Goal: Transaction & Acquisition: Purchase product/service

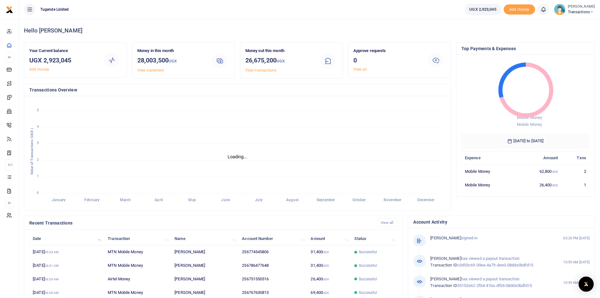
scroll to position [5, 5]
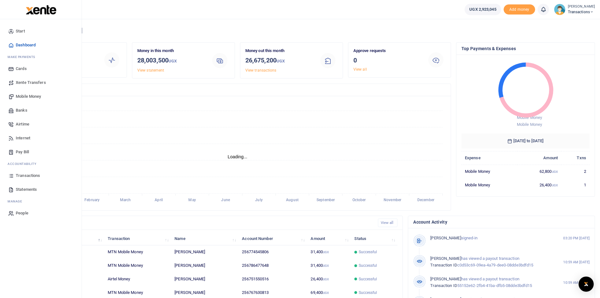
click at [25, 93] on link "Mobile Money" at bounding box center [40, 96] width 71 height 14
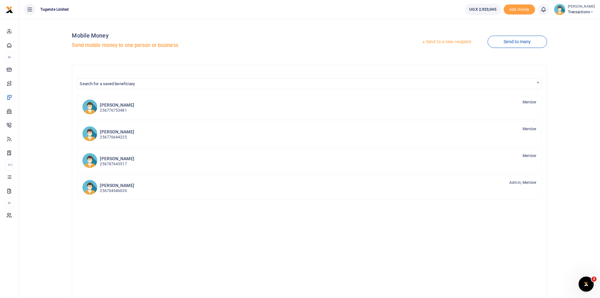
click at [447, 41] on link "Send to a new recipient" at bounding box center [446, 41] width 82 height 11
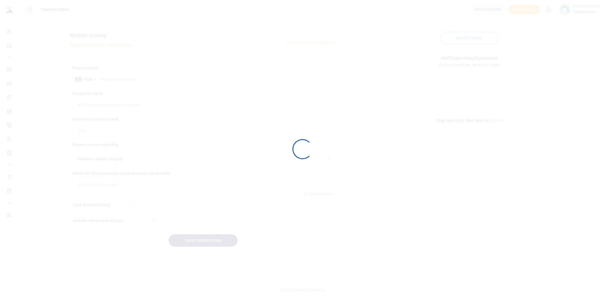
select select
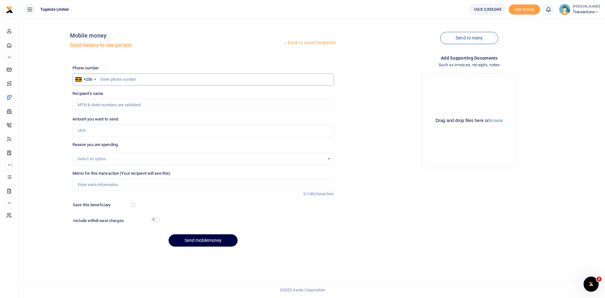
click at [162, 77] on input "text" at bounding box center [202, 79] width 261 height 12
paste input "773 596170"
click at [109, 80] on input "773 596170" at bounding box center [202, 79] width 261 height 12
type input "773596170"
type input "Brian Muhindo"
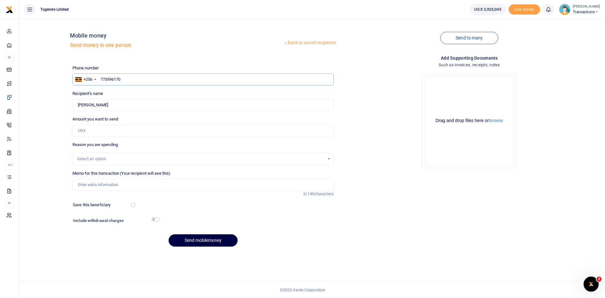
type input "773596170"
click at [147, 128] on input "Amount you want to send" at bounding box center [202, 130] width 261 height 12
paste input "52,000"
type input "52,000"
click at [179, 187] on input "Memo for this transaction (Your recipient will see this)" at bounding box center [202, 185] width 261 height 12
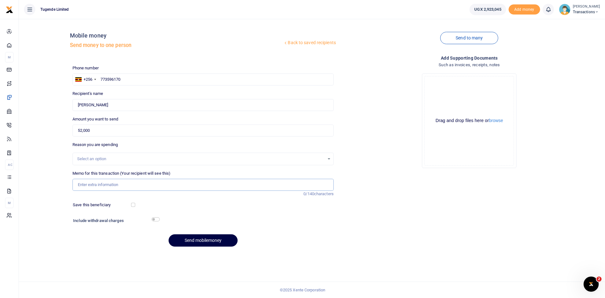
paste input "UMA548AV"
type input "UMA548AV"
click at [201, 242] on button "Send mobilemoney" at bounding box center [202, 240] width 69 height 12
click at [146, 75] on input "text" at bounding box center [202, 79] width 261 height 12
paste input "756325764"
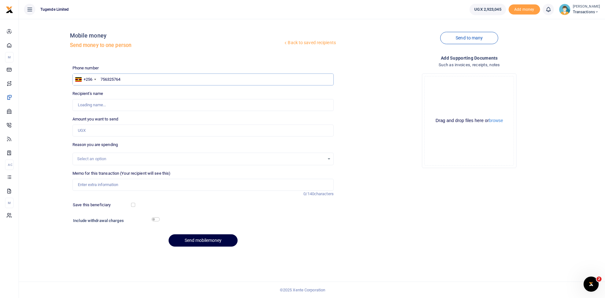
type input "756325764"
type input "Gilbert Tumusiime"
click at [156, 131] on input "Amount you want to send" at bounding box center [202, 130] width 261 height 12
paste input "102,000"
type input "102,000"
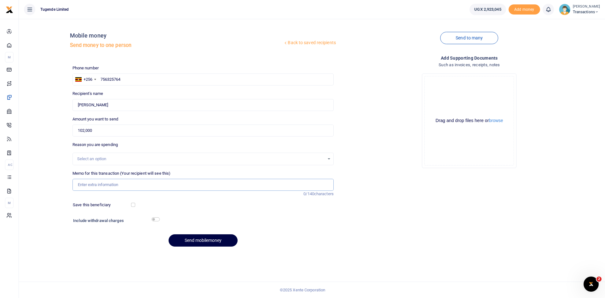
click at [154, 188] on input "Memo for this transaction (Your recipient will see this)" at bounding box center [202, 185] width 261 height 12
paste input "UMA869CH and UMA351BY"
type input "UMA869CH and UMA351BY"
click at [201, 240] on button "Send mobilemoney" at bounding box center [202, 240] width 69 height 12
click at [183, 74] on input "text" at bounding box center [202, 79] width 261 height 12
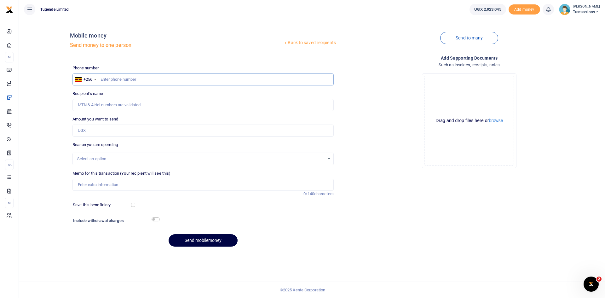
paste input "778932269"
type input "778932269"
type input "Yasin Egau"
type input "778932269"
click at [144, 131] on input "Amount you want to send" at bounding box center [202, 130] width 261 height 12
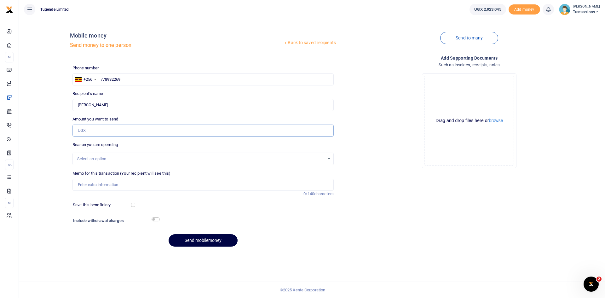
paste input "110000"
type input "110,000"
click at [153, 180] on input "Memo for this transaction (Your recipient will see this)" at bounding box center [202, 185] width 261 height 12
paste input "UFZ101V, UGB294B, UFZ517L"
click at [94, 185] on input "UFZ101V, UGB294B, UFZ517L" at bounding box center [202, 185] width 261 height 12
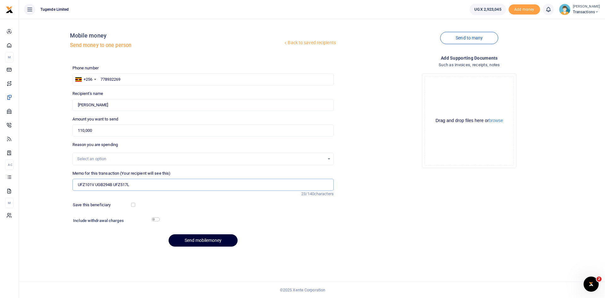
type input "UFZ101V UGB294B UFZ517L"
click at [197, 242] on button "Send mobilemoney" at bounding box center [202, 240] width 69 height 12
click at [155, 81] on input "text" at bounding box center [202, 79] width 261 height 12
paste input "778676706"
type input "778676706"
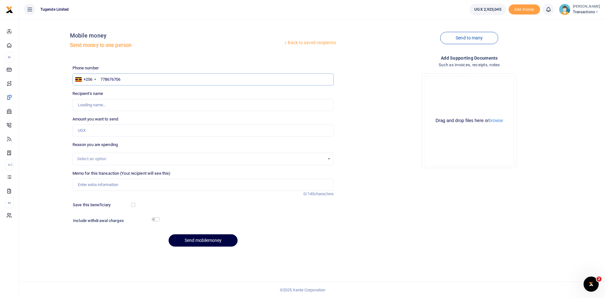
type input "James Katunguka"
type input "778676706"
click at [145, 131] on input "Amount you want to send" at bounding box center [202, 130] width 261 height 12
paste input "82000"
type input "82,000"
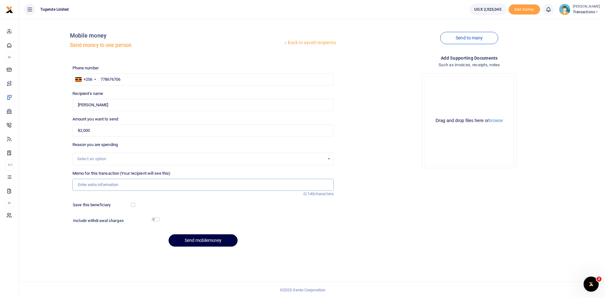
click at [132, 189] on input "Memo for this transaction (Your recipient will see this)" at bounding box center [202, 185] width 261 height 12
paste input "UGB393M"
type input "UGB393M"
click at [194, 242] on button "Send mobilemoney" at bounding box center [202, 240] width 69 height 12
click at [170, 81] on input "text" at bounding box center [202, 79] width 261 height 12
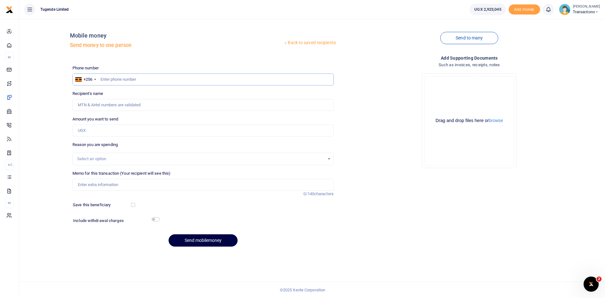
paste input "773946598"
type input "773946598"
type input "Selvester Tulyasingura"
type input "773946598"
click at [115, 129] on input "Amount you want to send" at bounding box center [202, 130] width 261 height 12
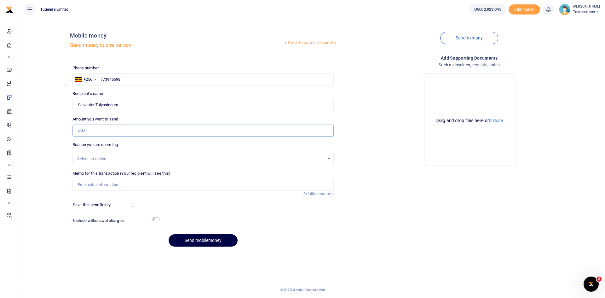
paste input "52000"
type input "52,000"
click at [141, 181] on input "Memo for this transaction (Your recipient will see this)" at bounding box center [202, 185] width 261 height 12
paste input "UGG835N"
type input "UGG835N"
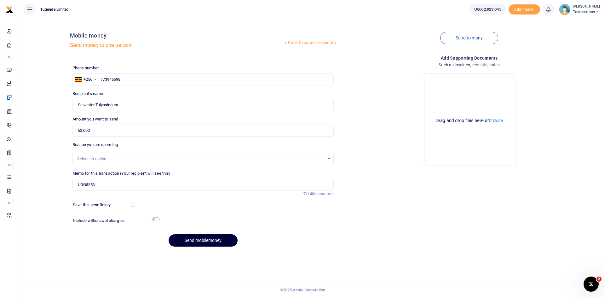
click at [206, 243] on button "Send mobilemoney" at bounding box center [202, 240] width 69 height 12
